Goal: Information Seeking & Learning: Learn about a topic

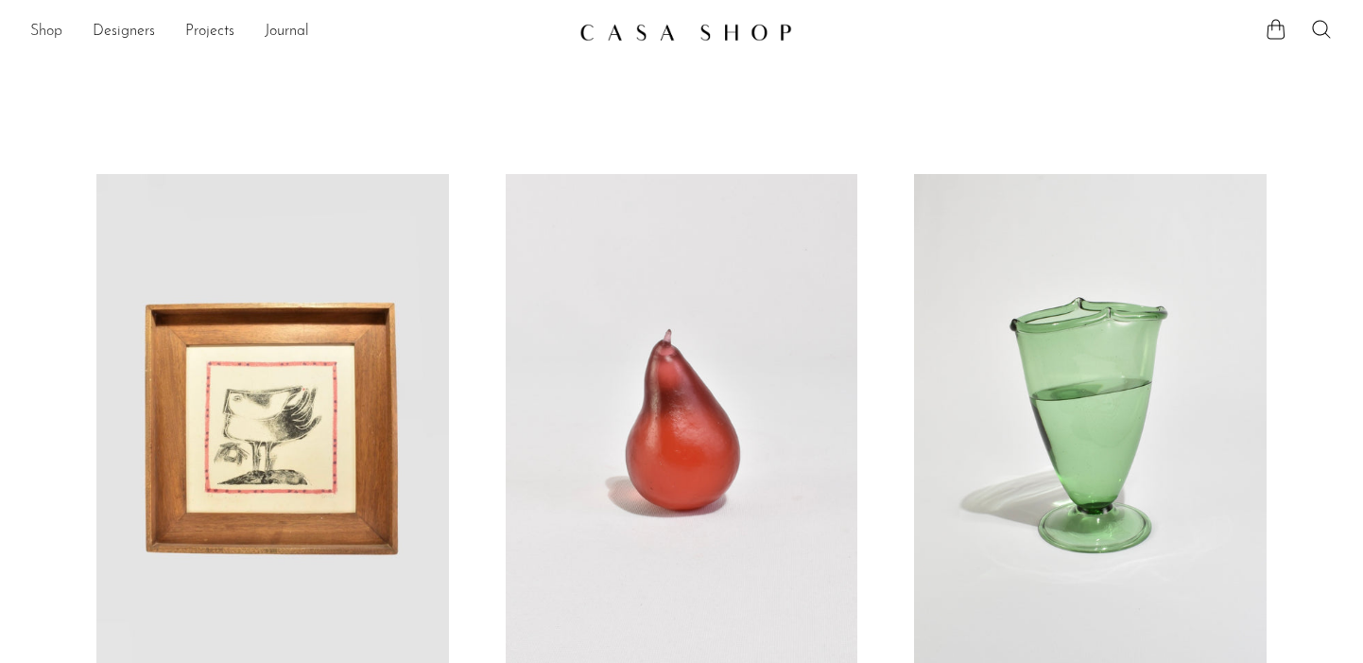
click at [54, 33] on link "Shop" at bounding box center [46, 32] width 32 height 25
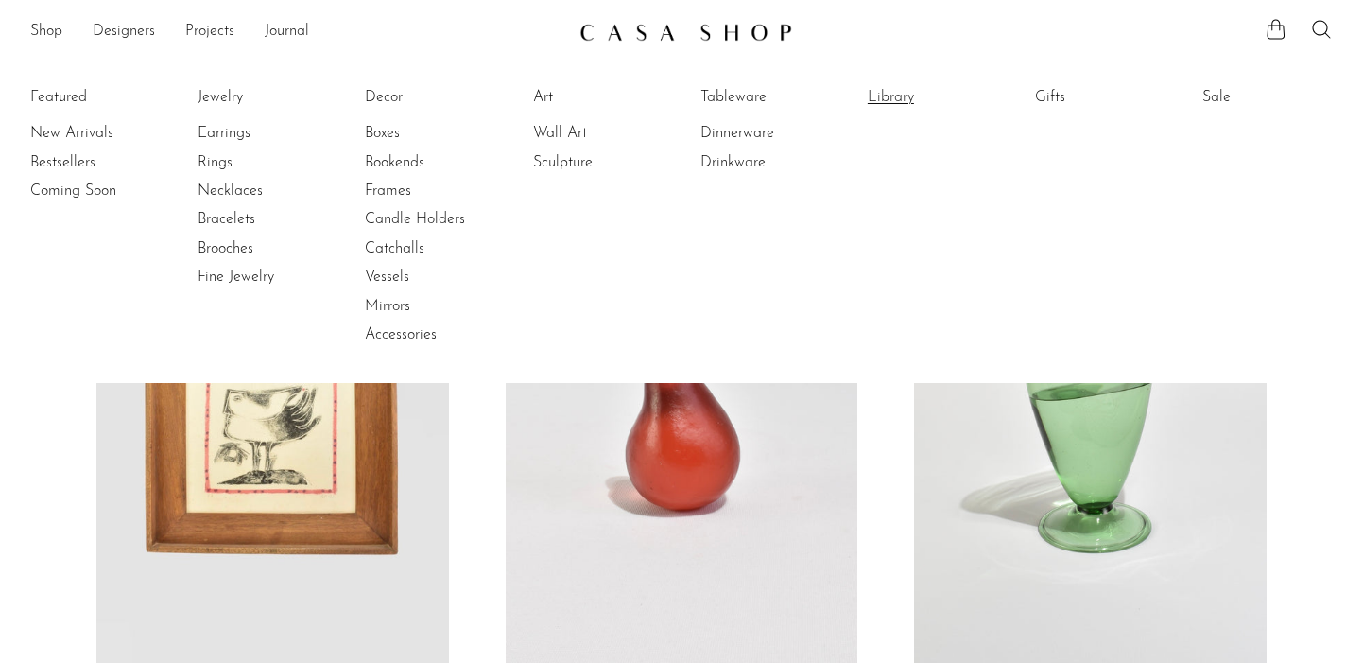
click at [890, 97] on link "Library" at bounding box center [939, 97] width 142 height 21
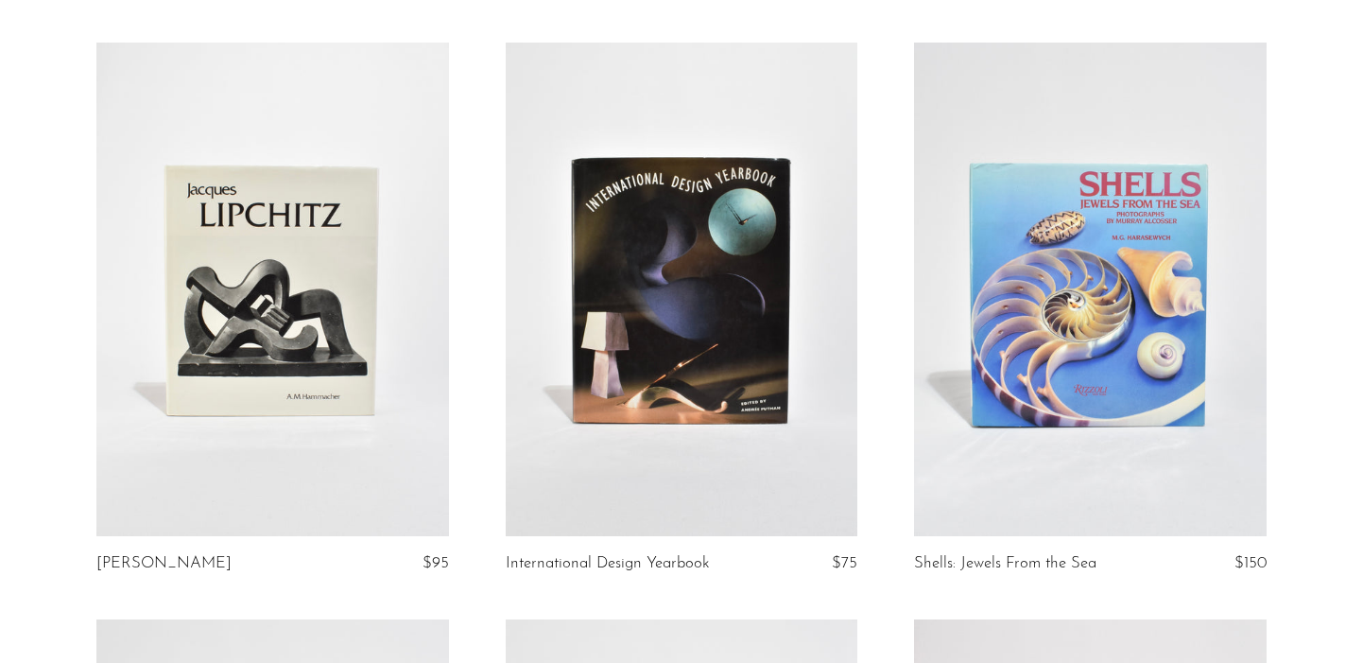
scroll to position [5996, 0]
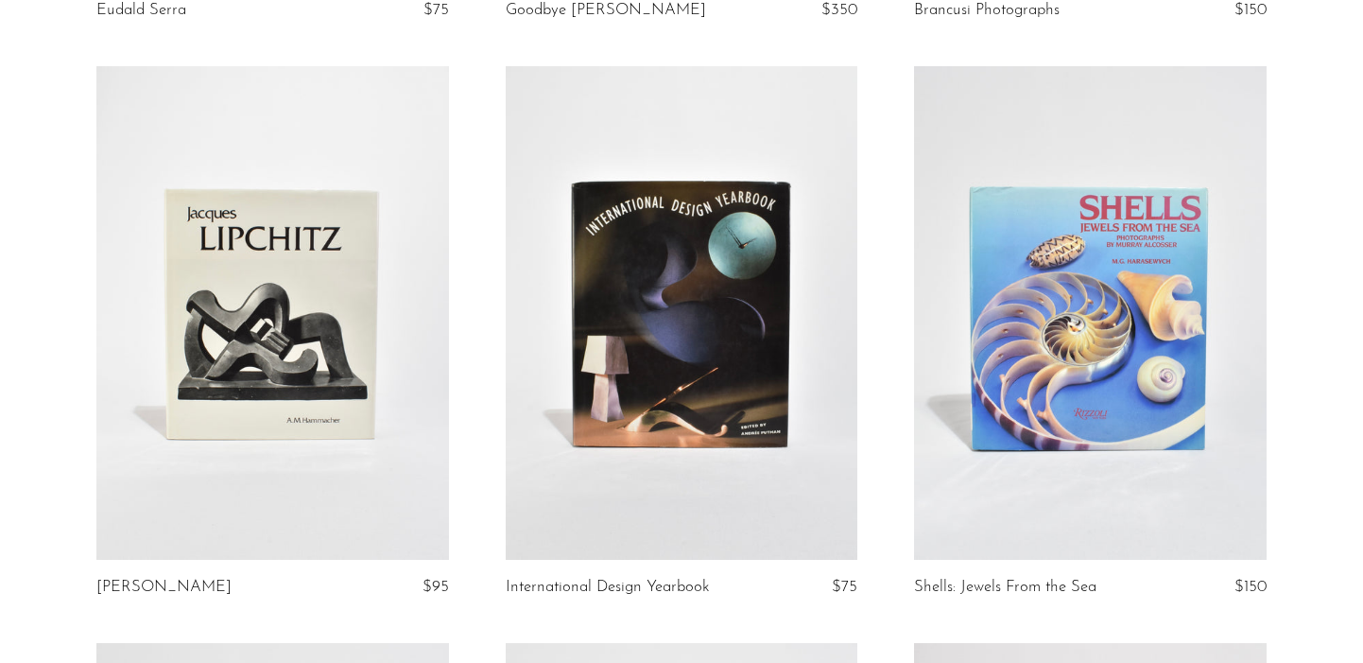
click at [1113, 199] on link at bounding box center [1090, 312] width 353 height 493
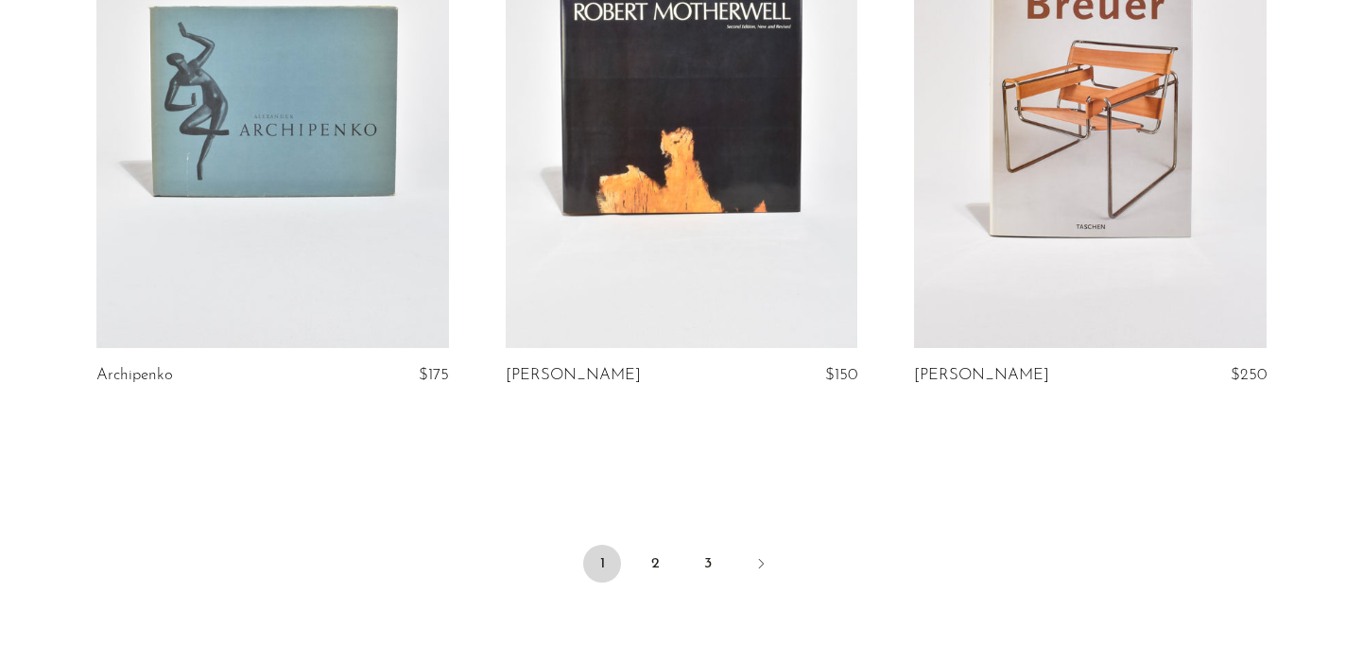
scroll to position [6941, 0]
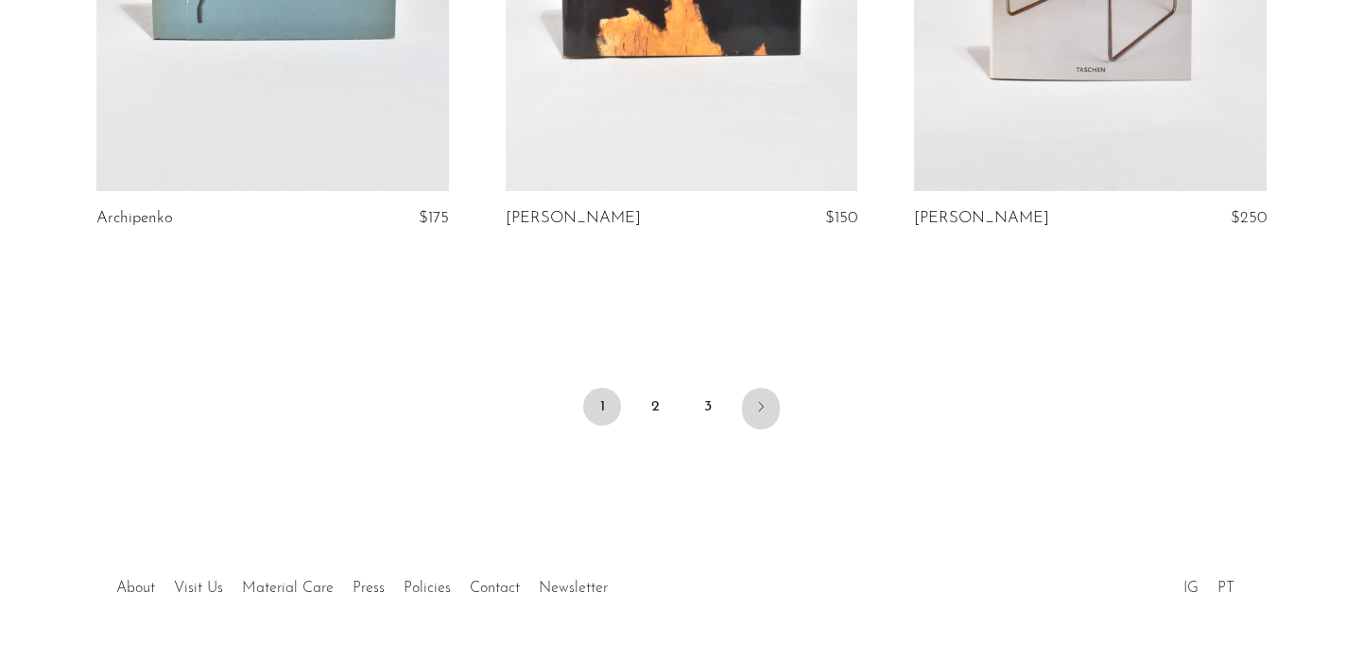
click at [761, 399] on icon "Next" at bounding box center [760, 406] width 15 height 15
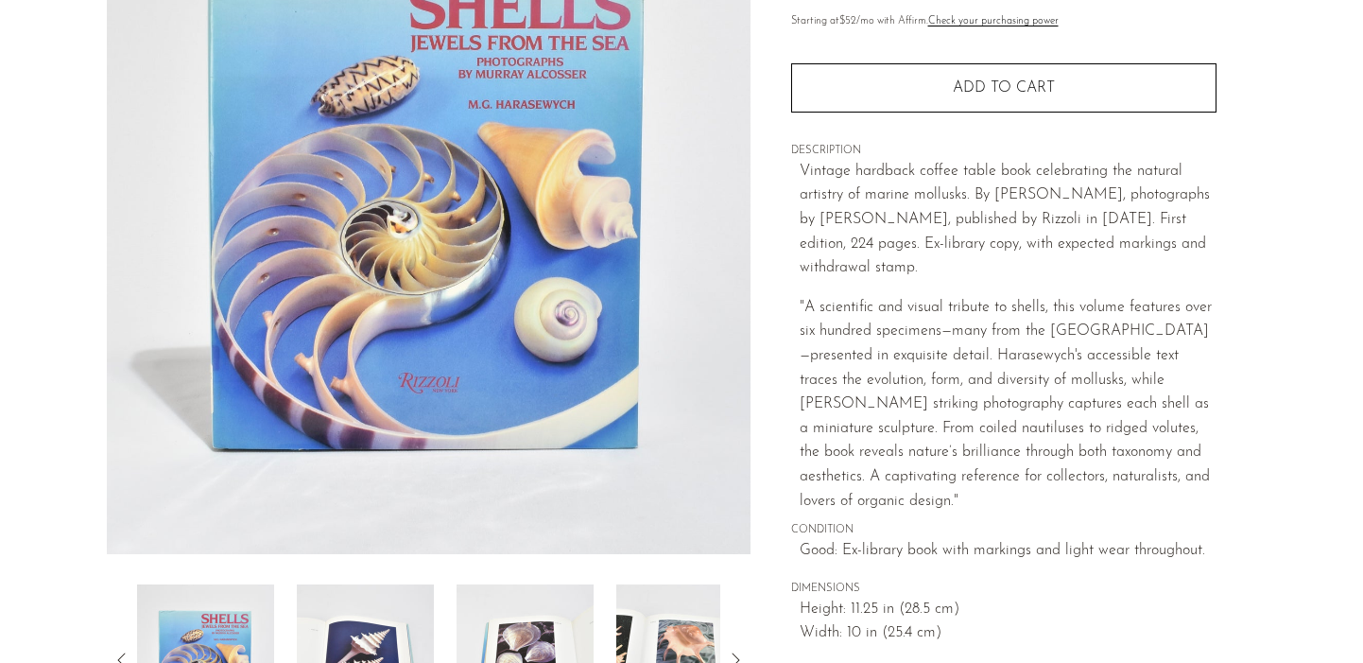
scroll to position [252, 0]
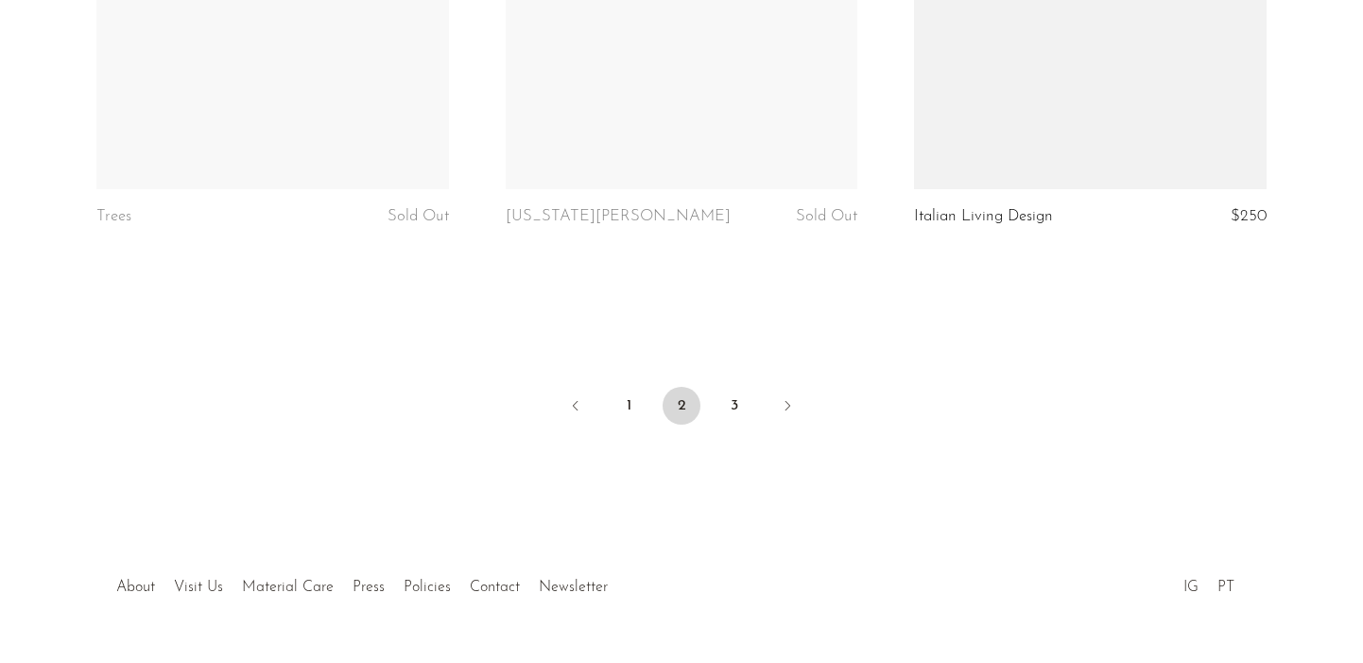
scroll to position [6950, 0]
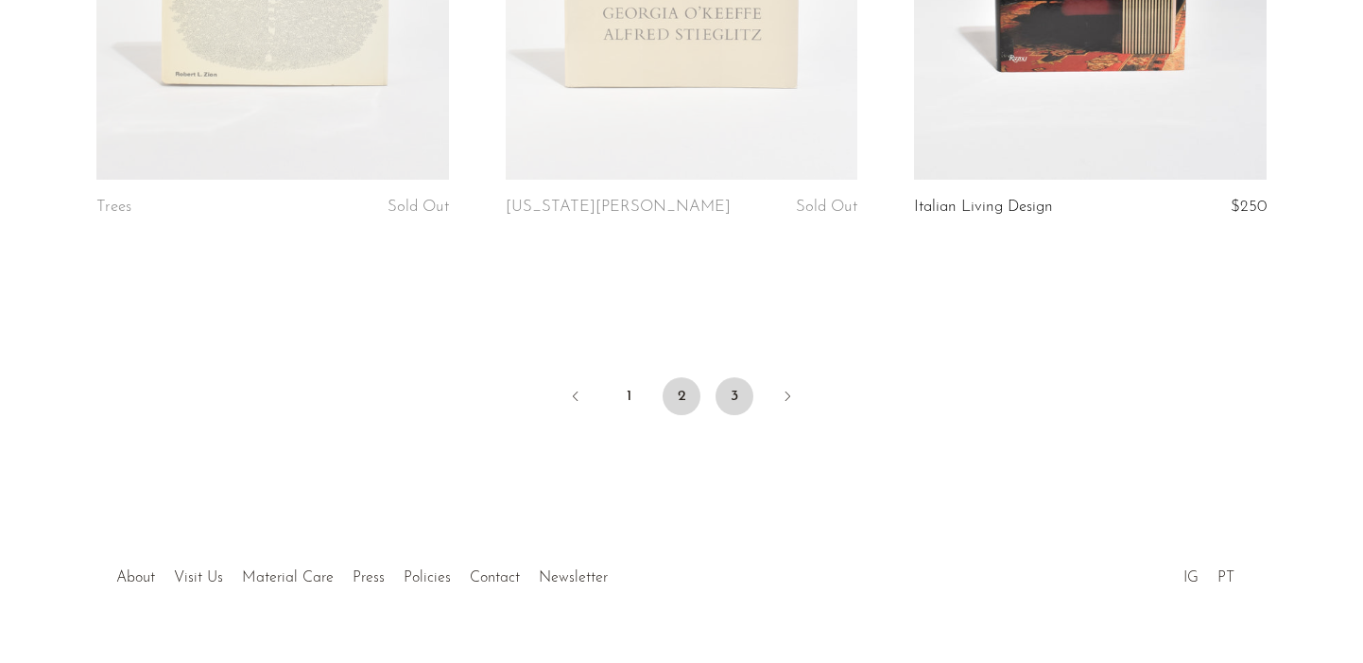
click at [747, 395] on link "3" at bounding box center [735, 396] width 38 height 38
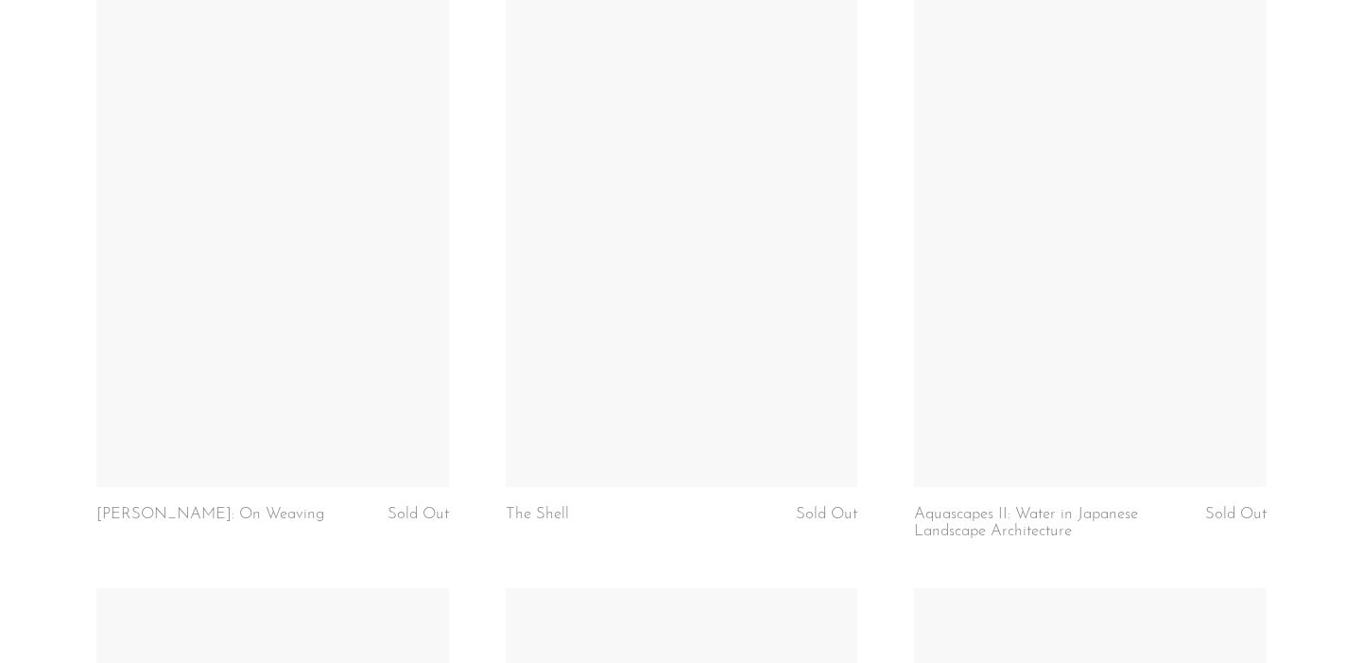
scroll to position [4853, 0]
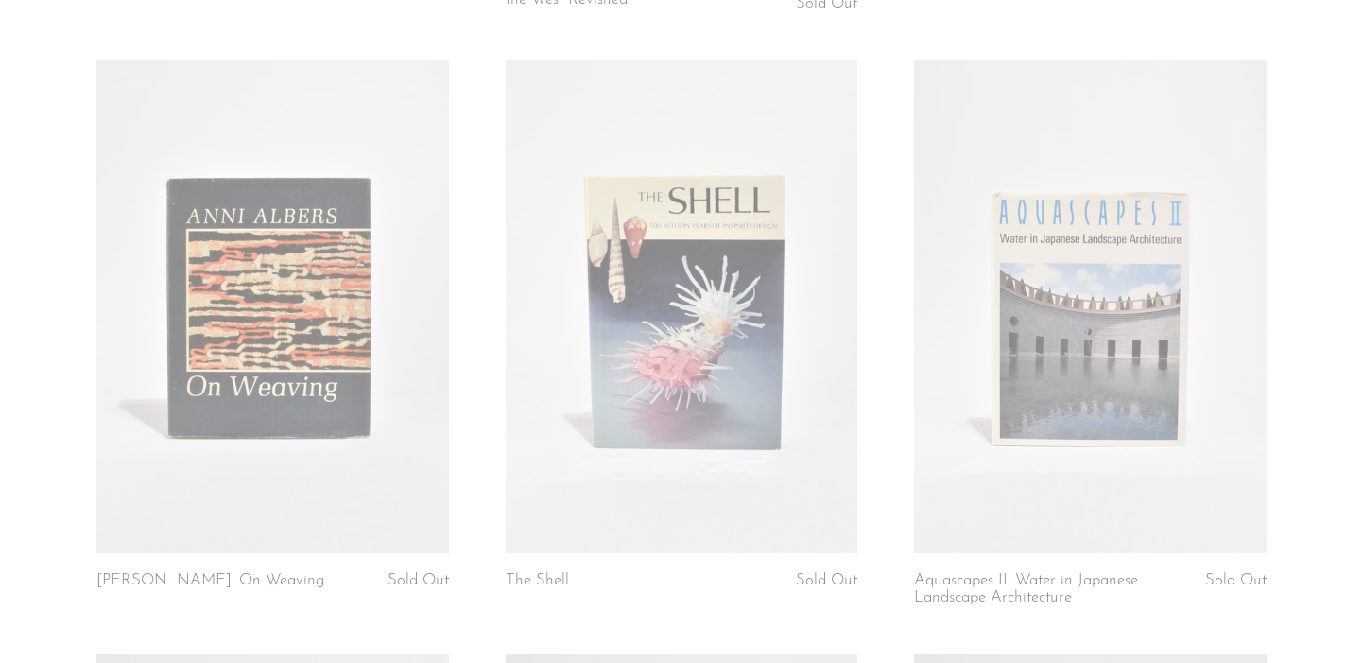
click at [747, 395] on link at bounding box center [682, 306] width 353 height 493
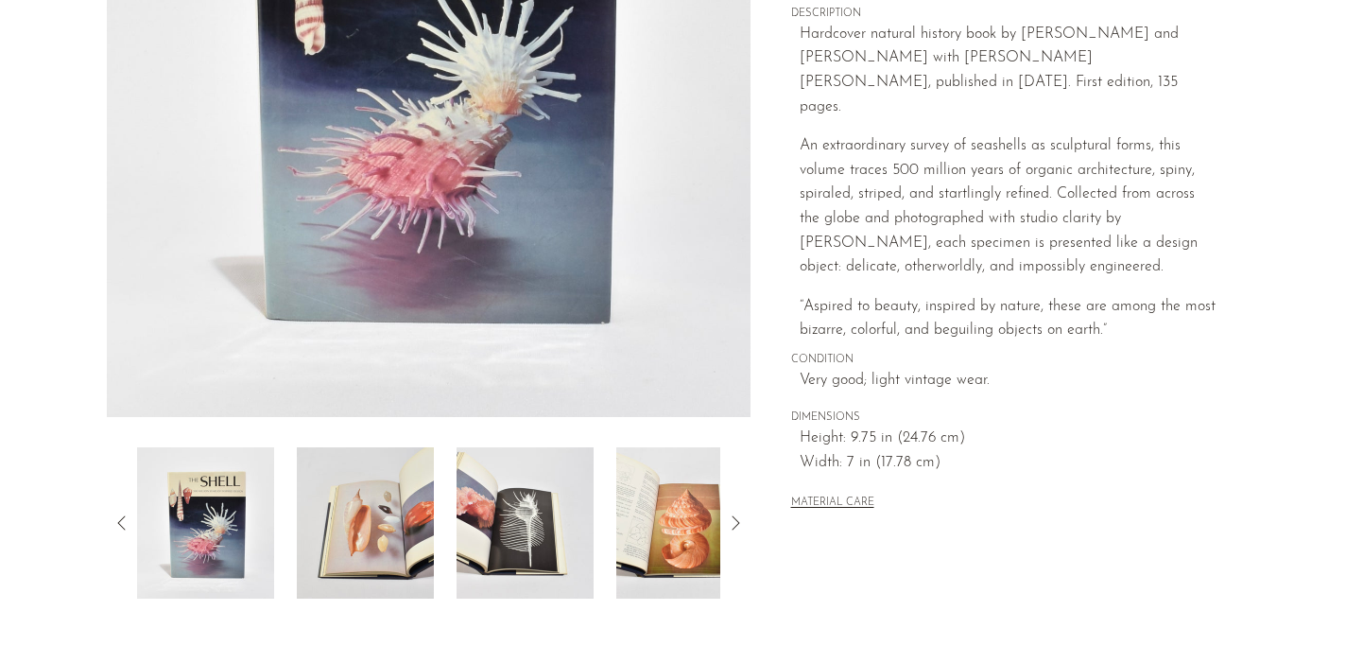
scroll to position [401, 0]
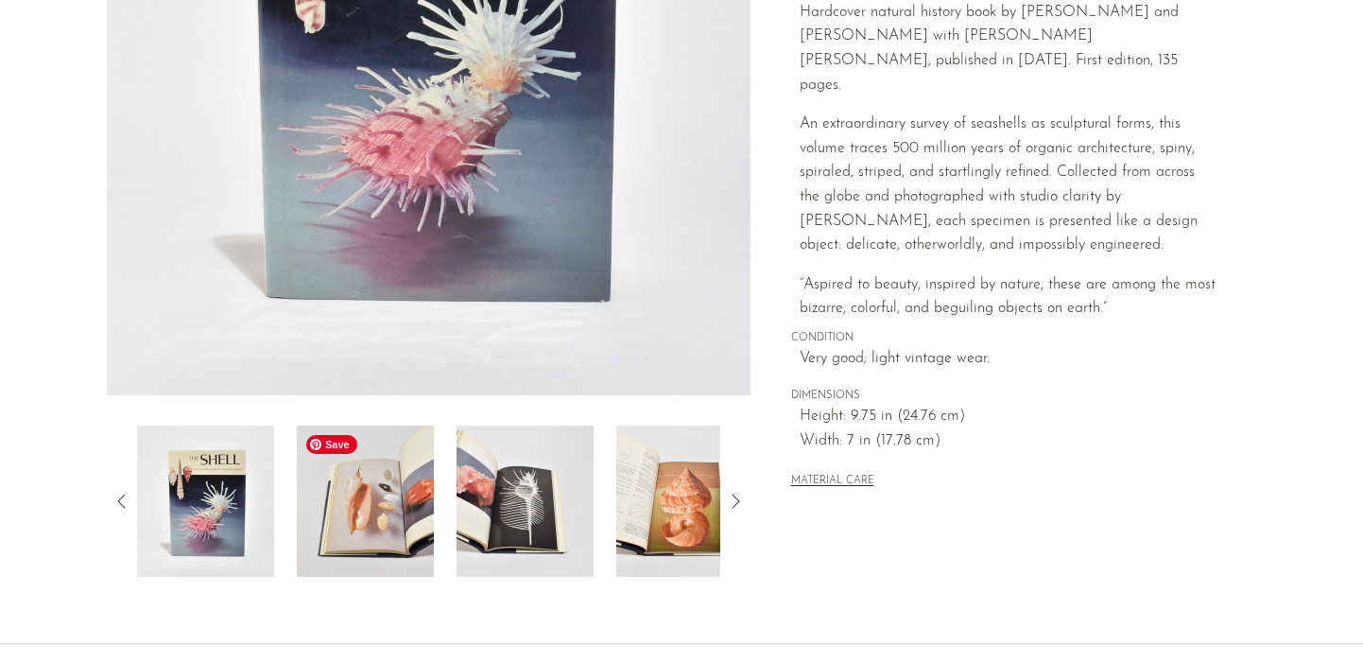
click at [366, 508] on img at bounding box center [365, 500] width 137 height 151
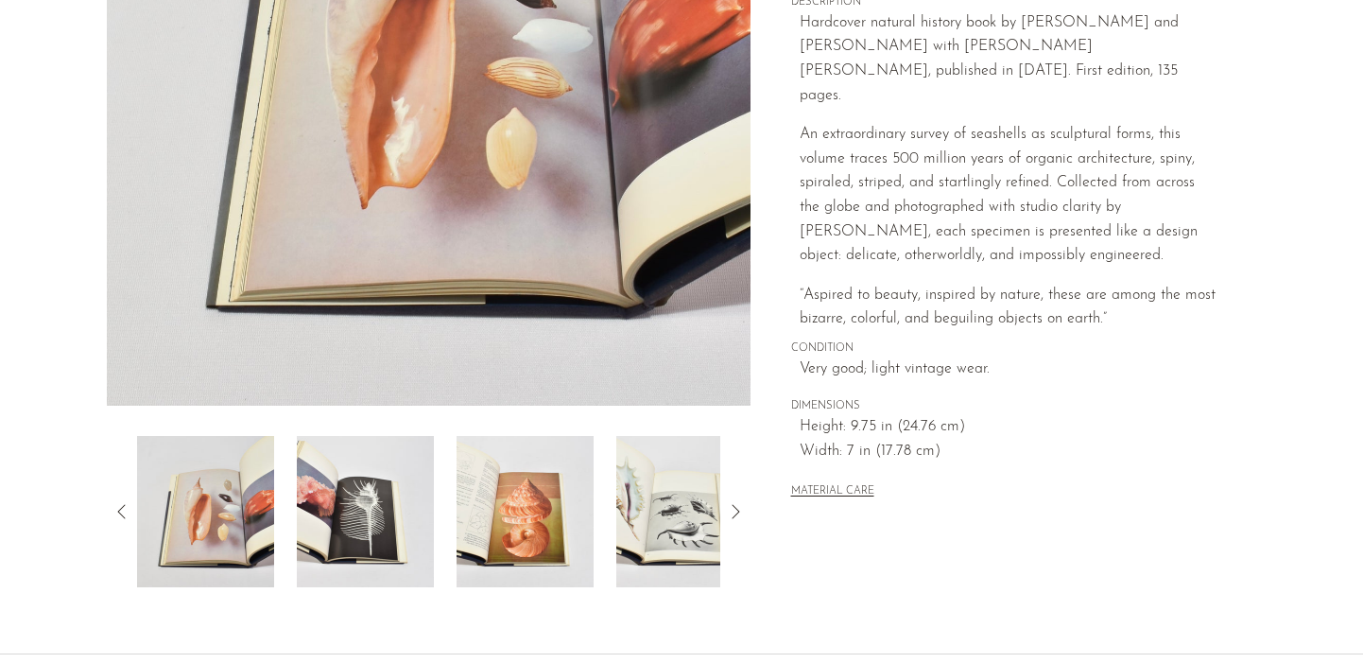
scroll to position [568, 0]
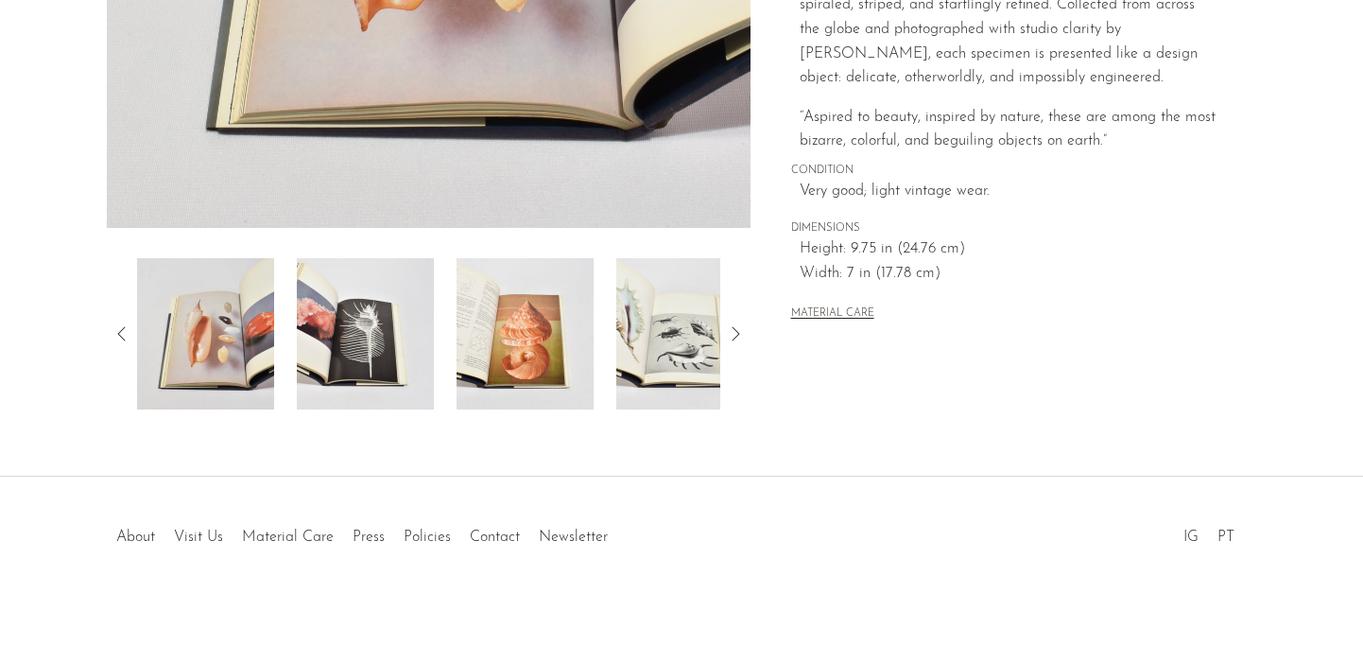
click at [734, 333] on icon at bounding box center [735, 333] width 23 height 23
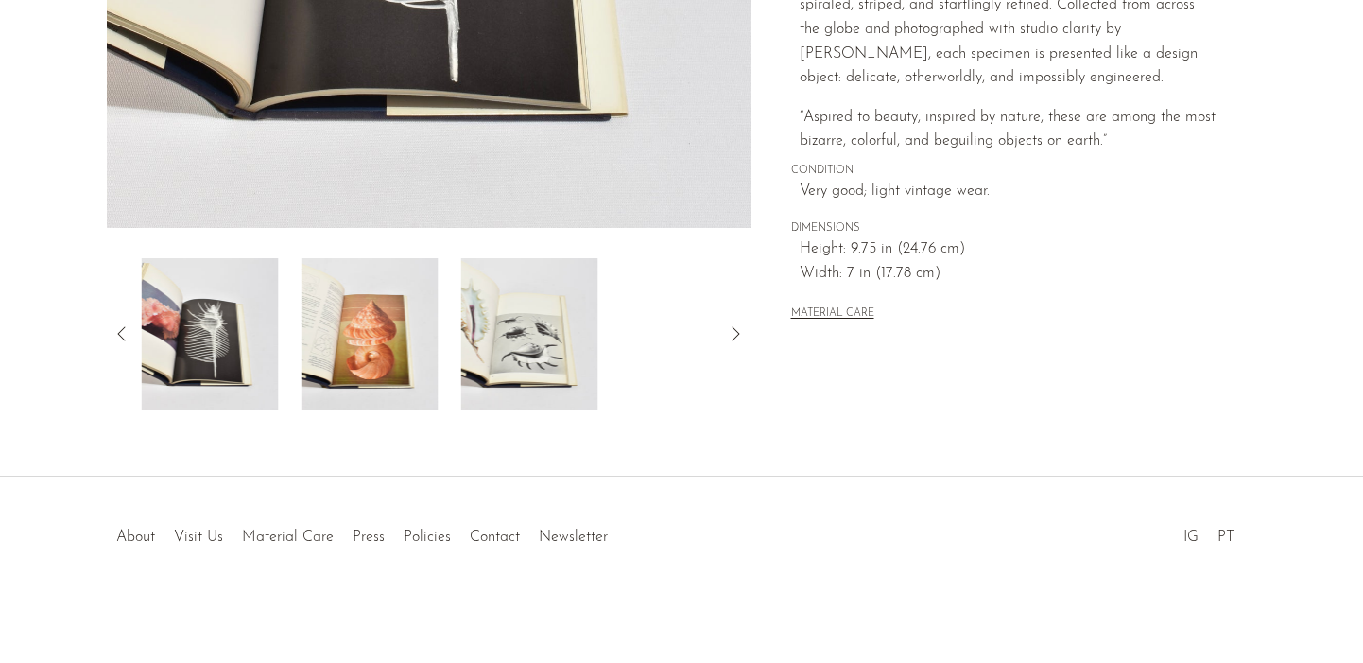
click at [734, 333] on icon at bounding box center [735, 333] width 23 height 23
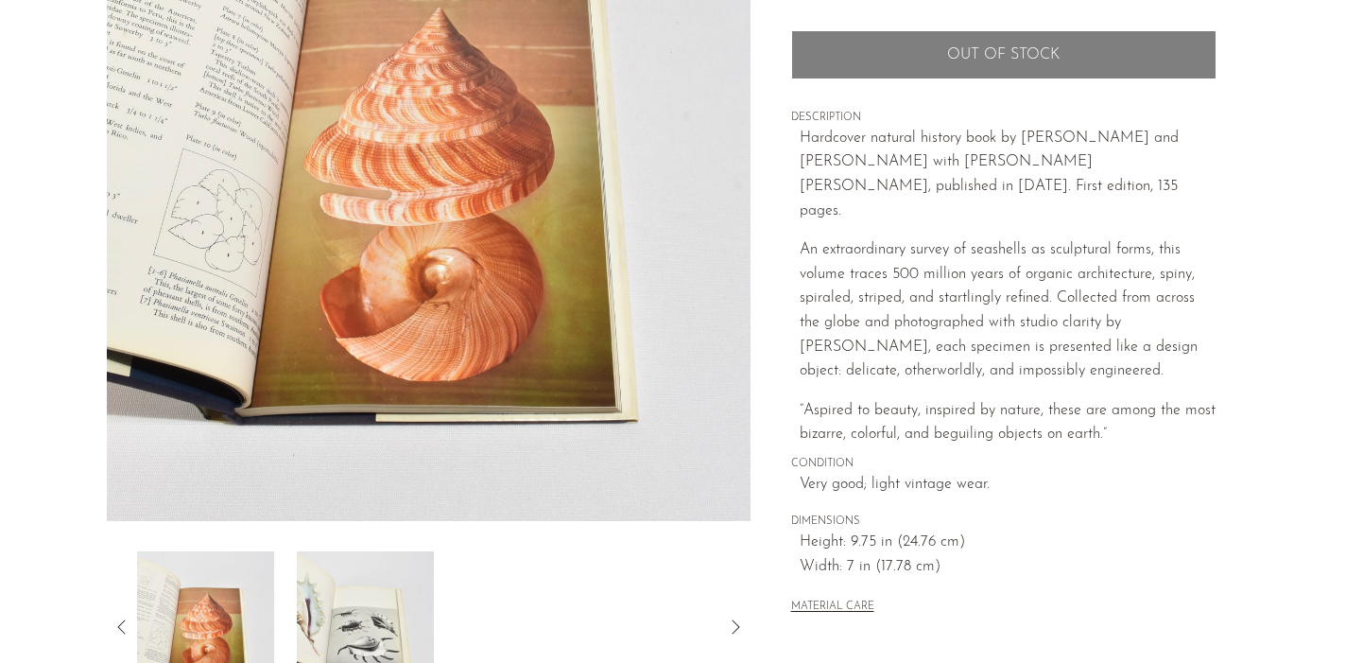
scroll to position [321, 0]
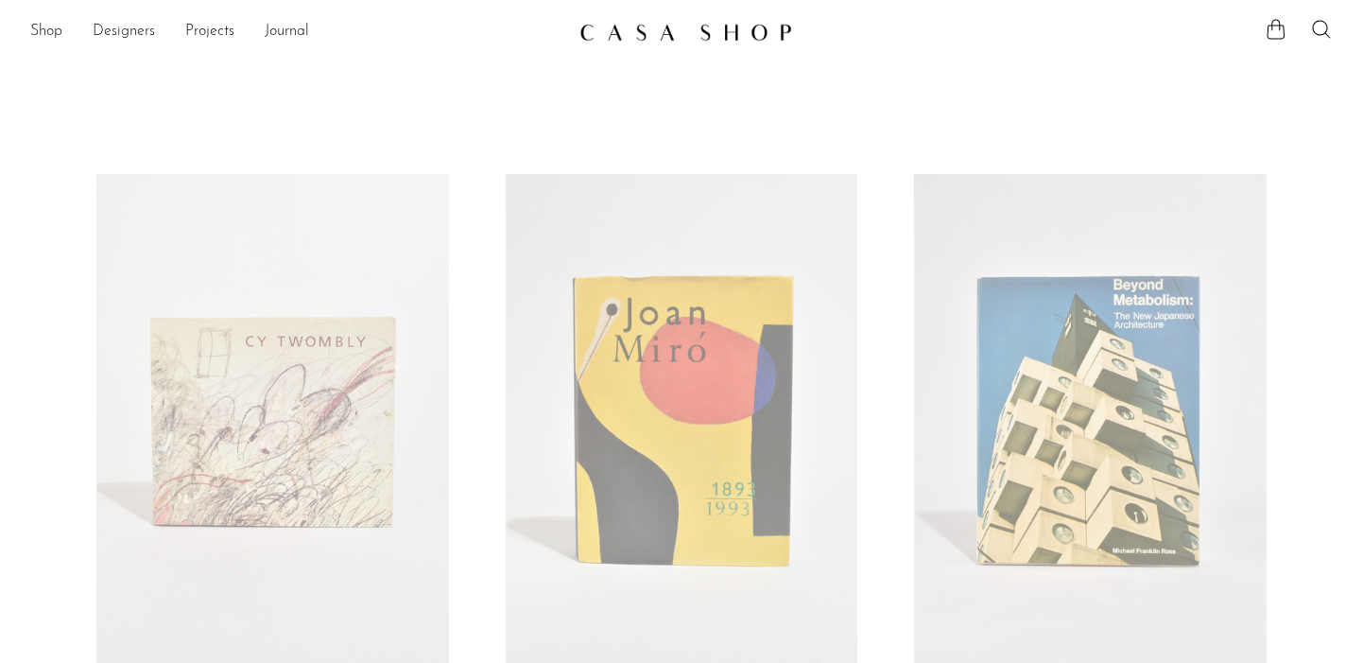
click at [690, 27] on img at bounding box center [685, 32] width 213 height 19
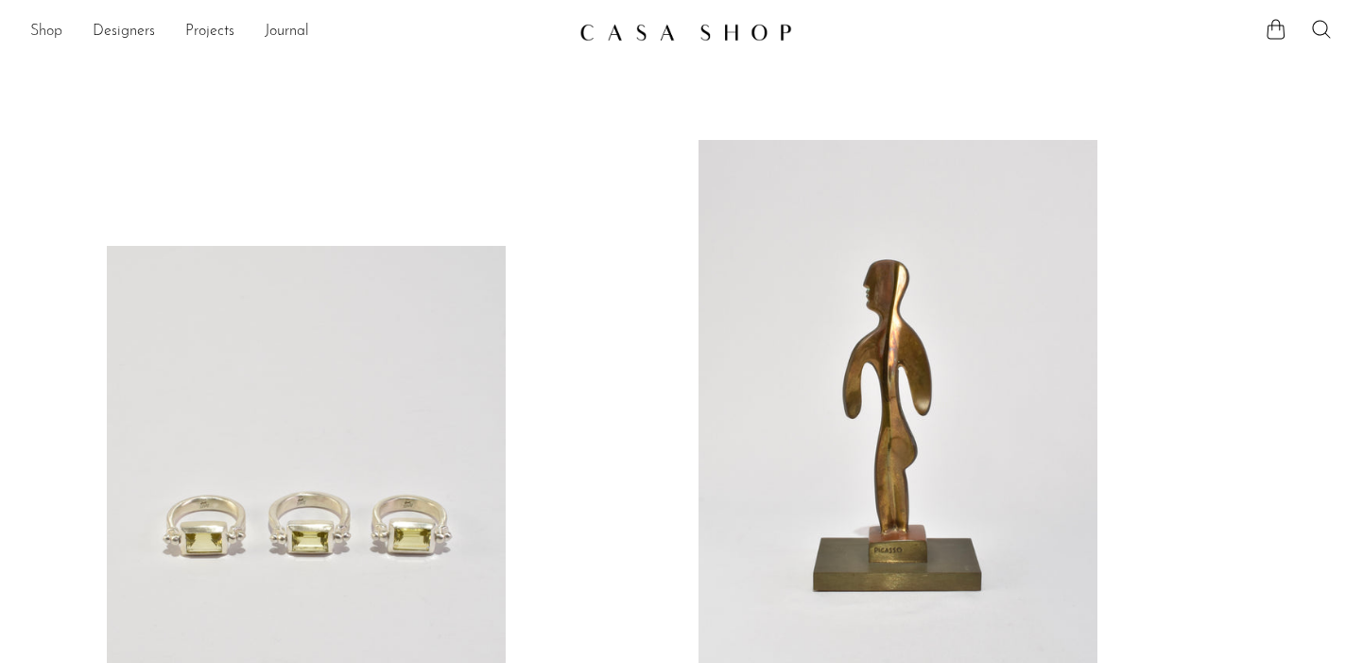
click at [45, 20] on link "Shop" at bounding box center [46, 32] width 32 height 25
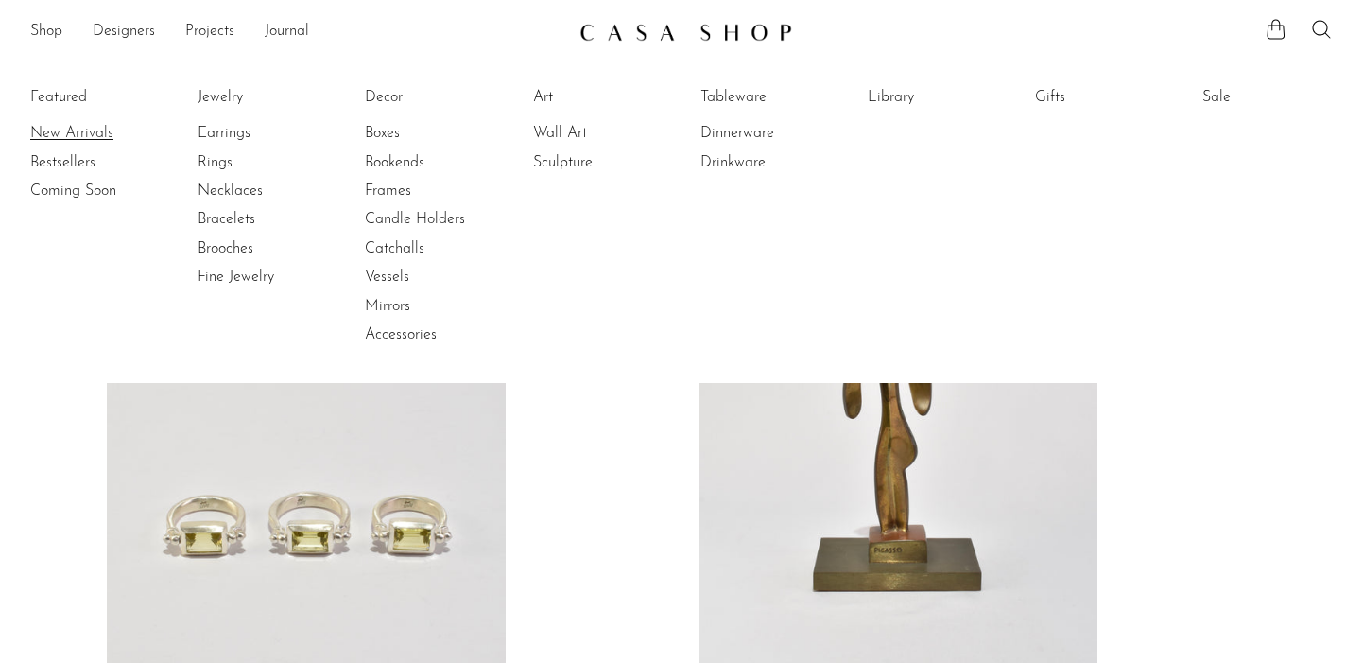
click at [63, 138] on link "New Arrivals" at bounding box center [101, 133] width 142 height 21
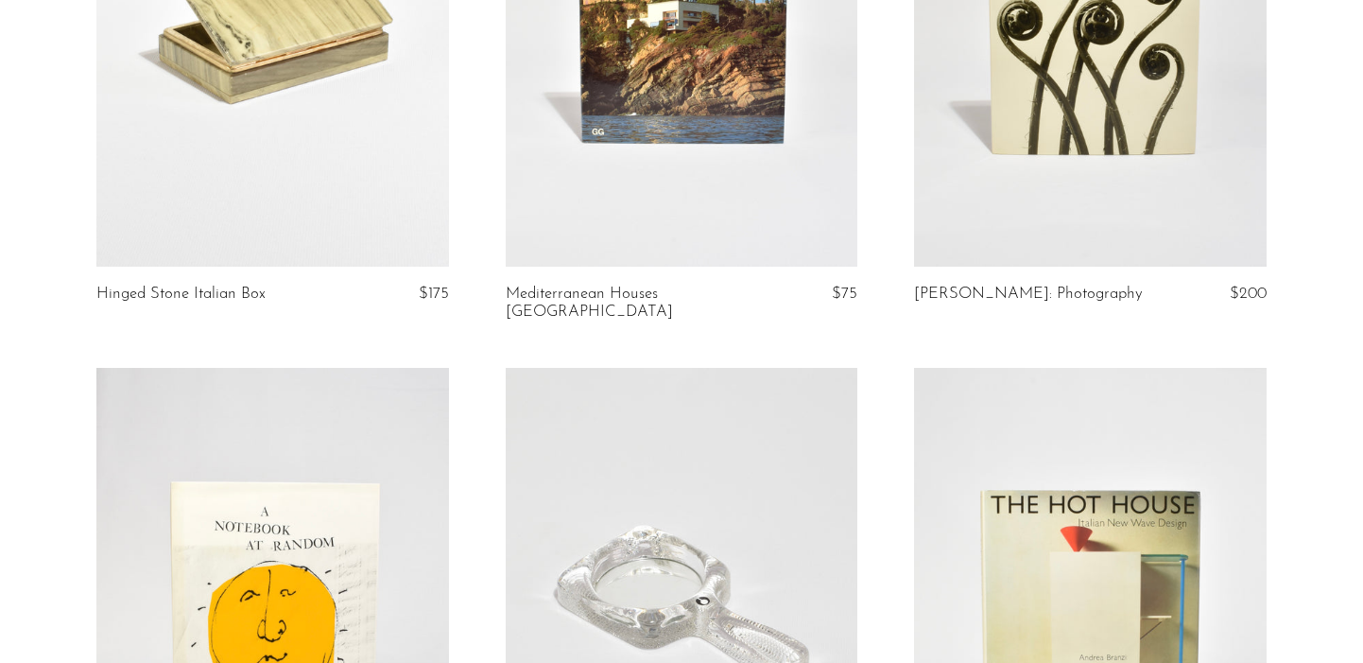
scroll to position [2131, 0]
click at [633, 105] on link at bounding box center [682, 19] width 353 height 493
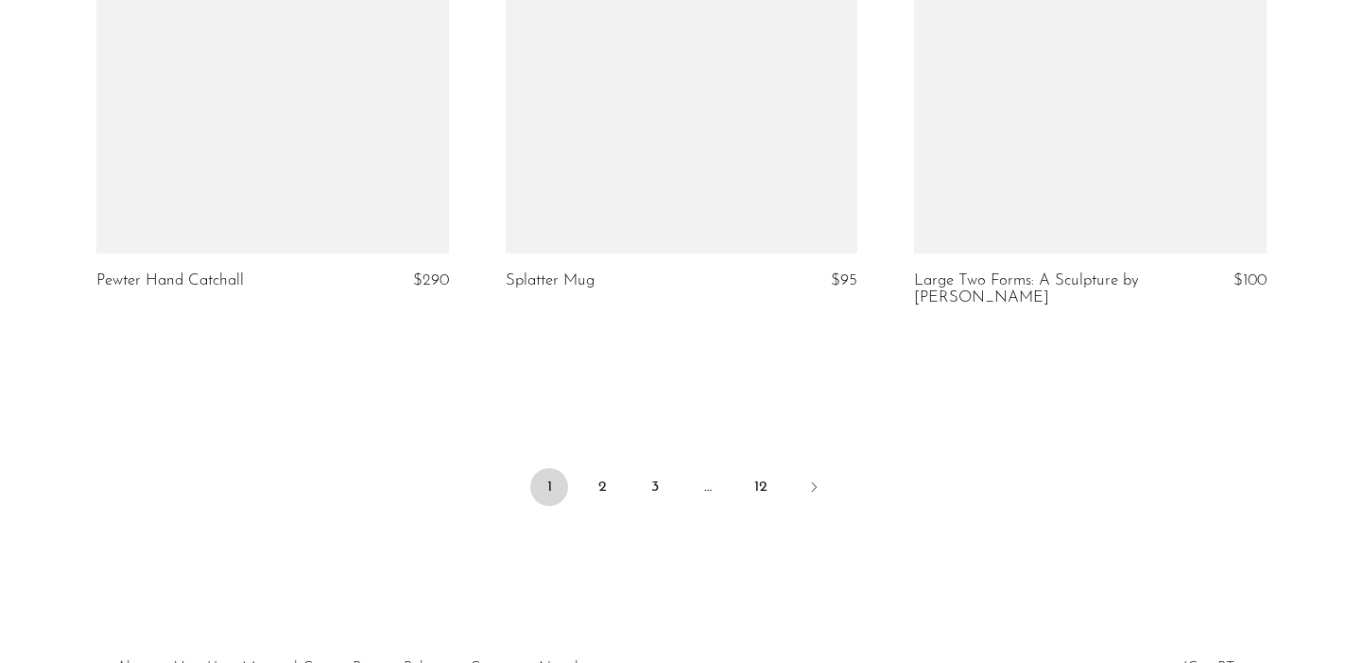
scroll to position [6877, 0]
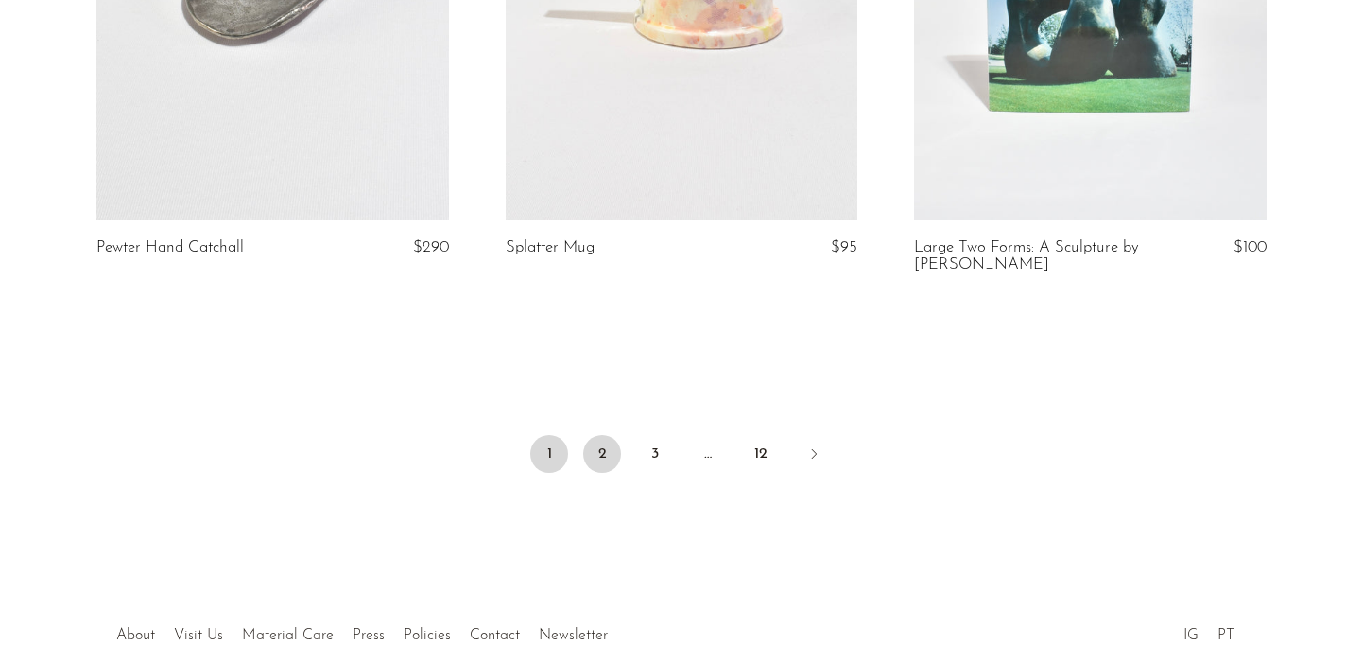
click at [606, 442] on link "2" at bounding box center [602, 454] width 38 height 38
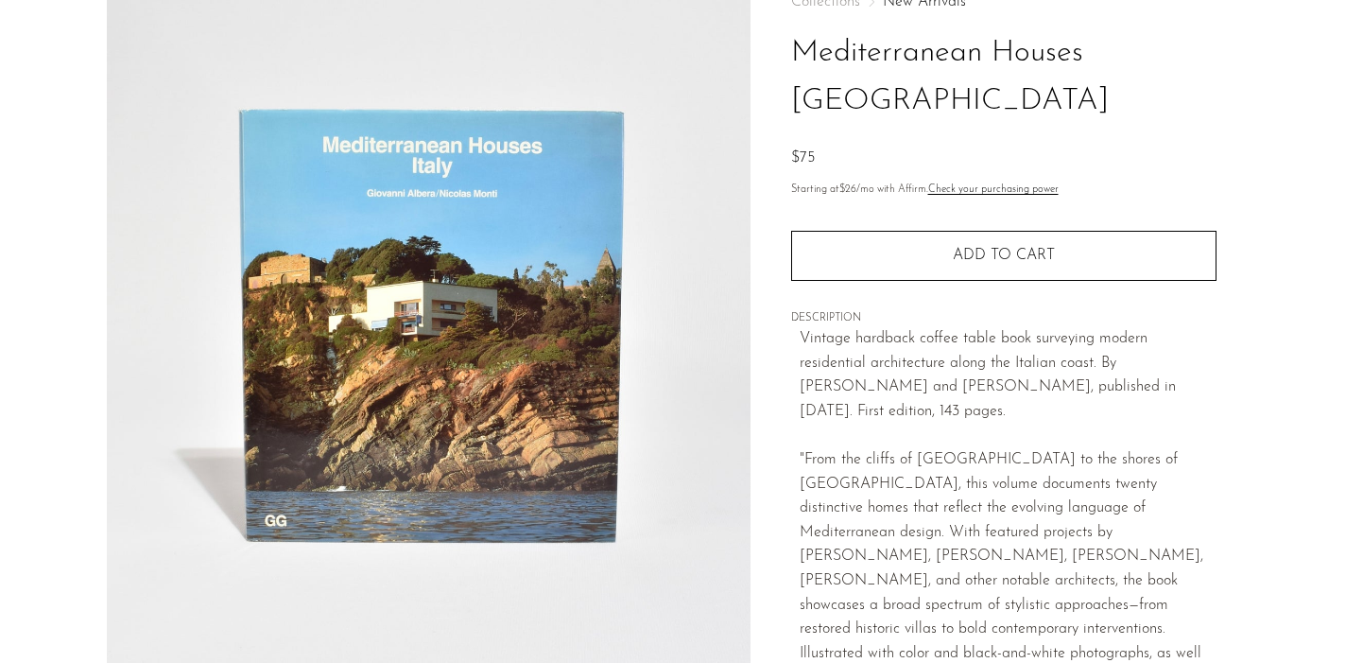
scroll to position [111, 0]
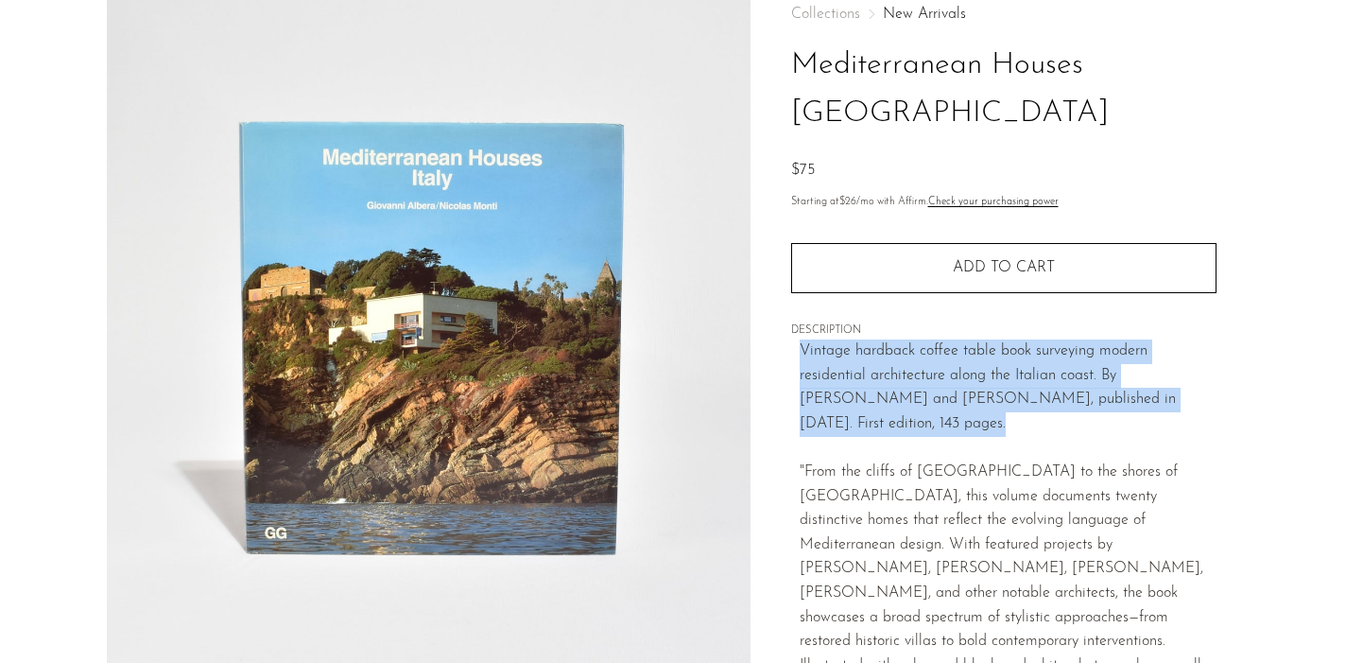
drag, startPoint x: 868, startPoint y: 374, endPoint x: 792, endPoint y: 308, distance: 100.5
click at [792, 308] on div "Collections New Arrivals Mediterranean Houses Italy $75 Starting at $26 /mo wit…" at bounding box center [1003, 464] width 425 height 976
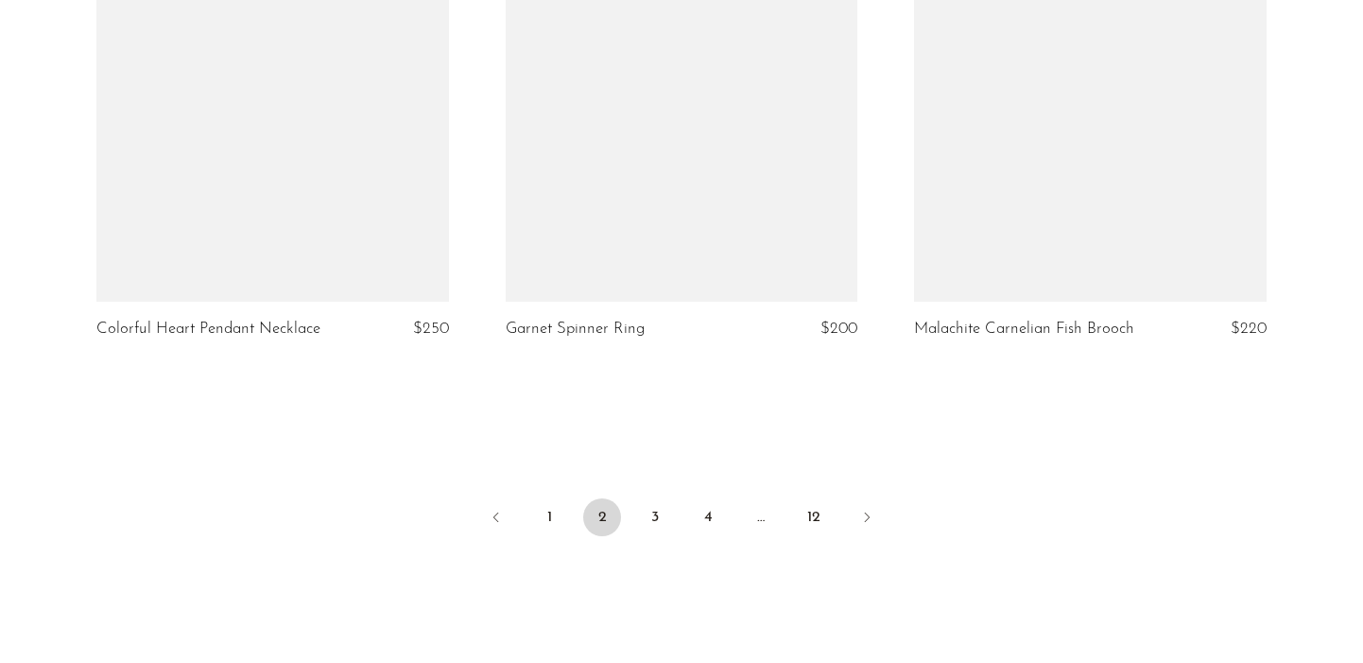
scroll to position [6864, 0]
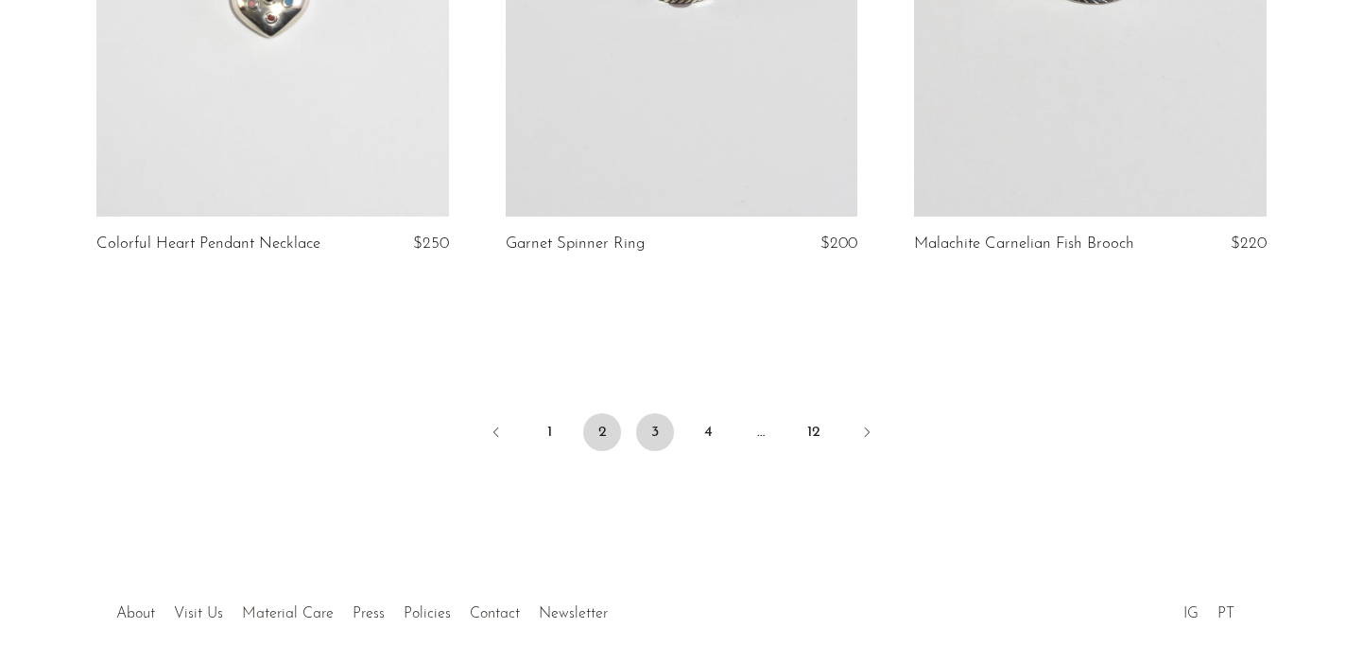
click at [656, 413] on link "3" at bounding box center [655, 432] width 38 height 38
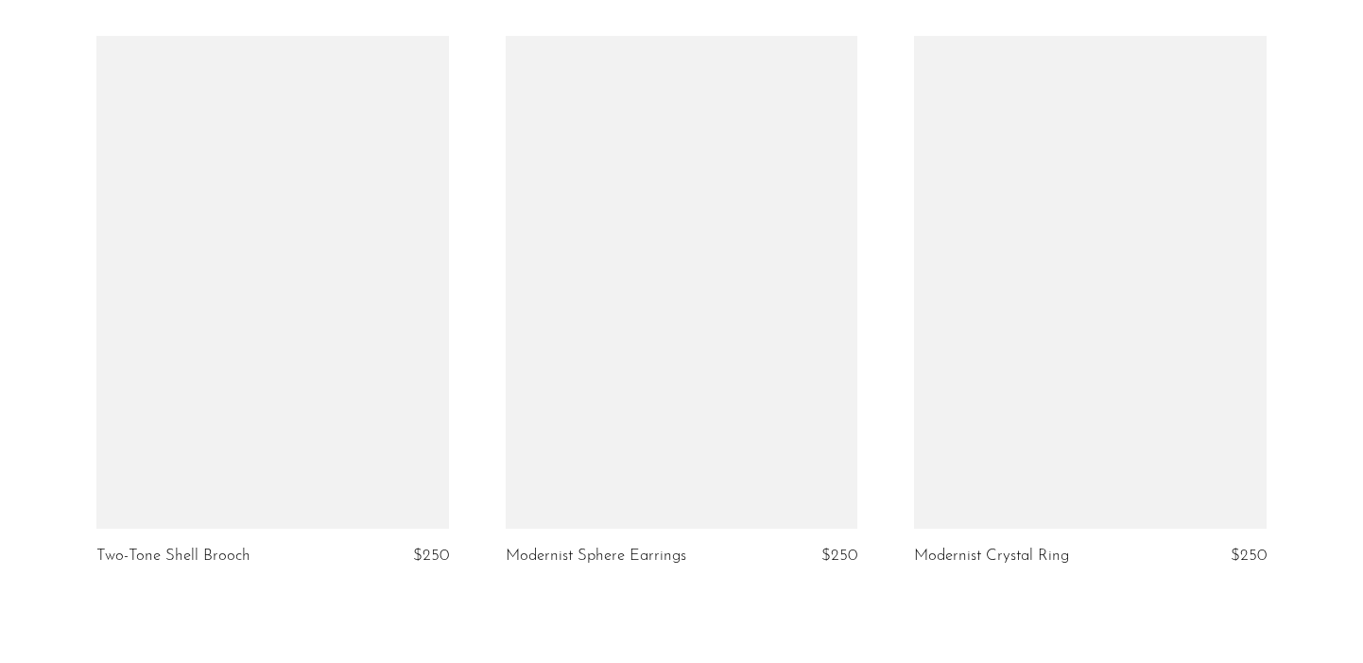
scroll to position [6906, 0]
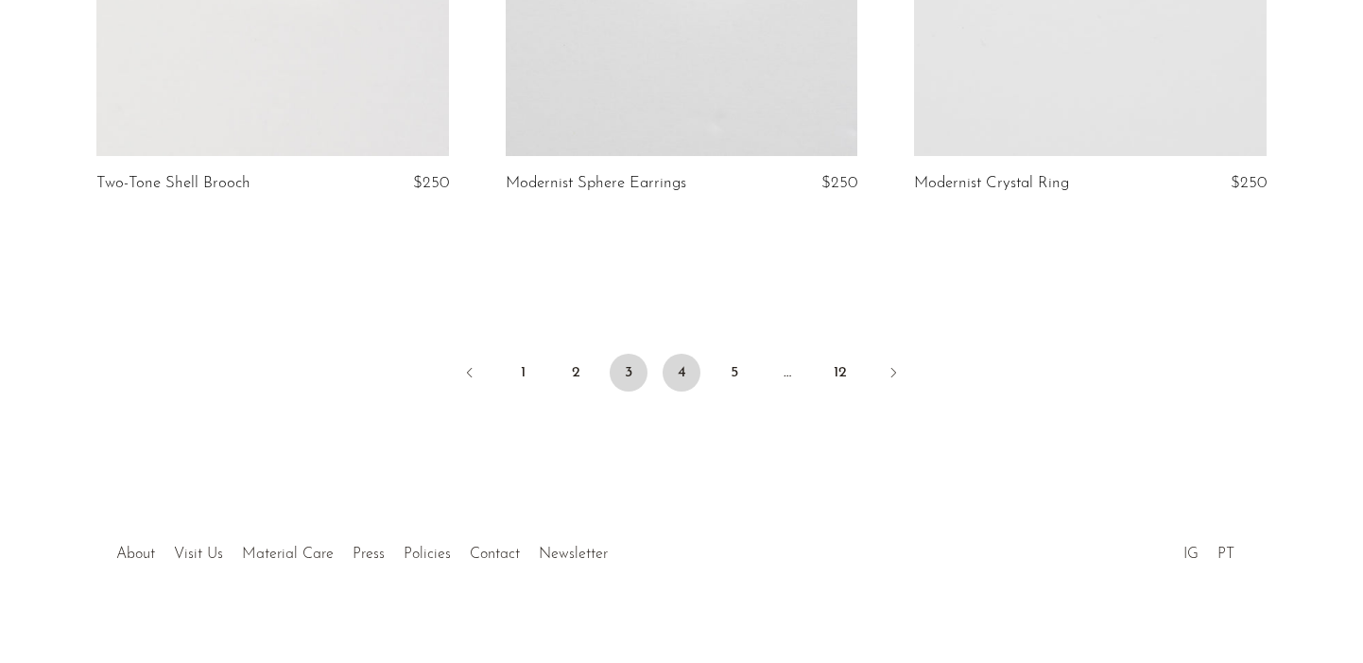
click at [692, 354] on link "4" at bounding box center [682, 373] width 38 height 38
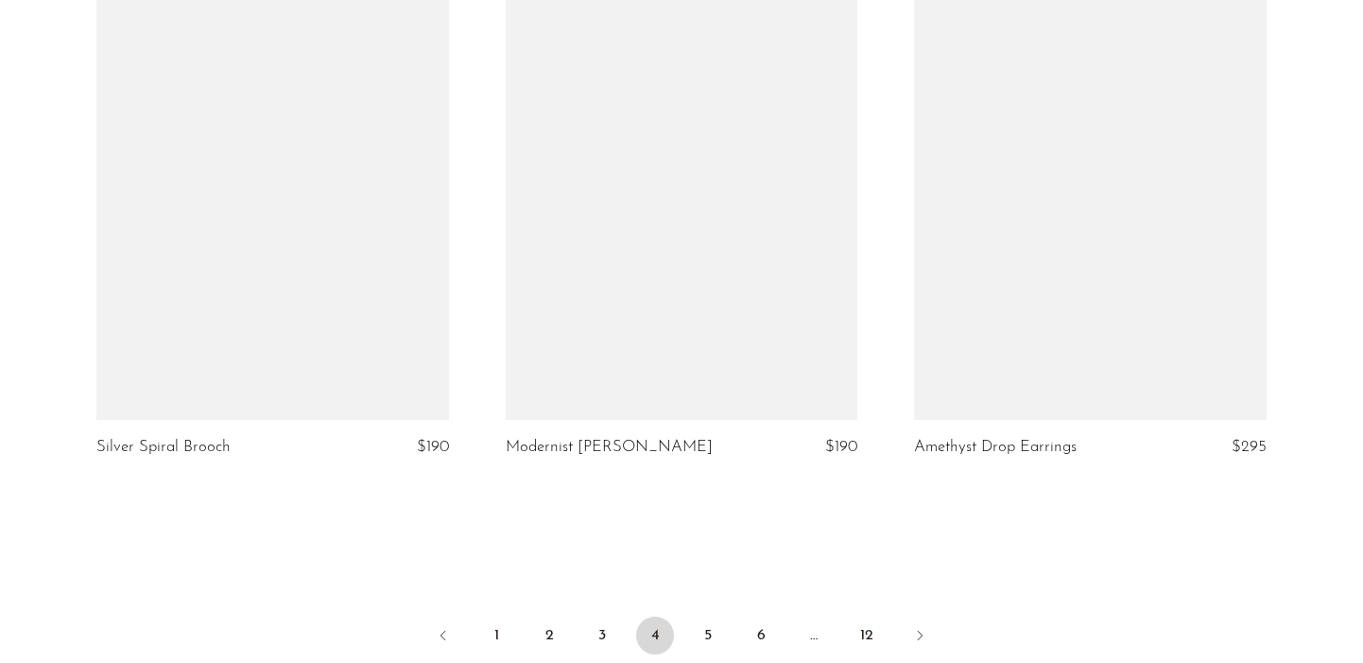
scroll to position [6711, 0]
